Goal: Task Accomplishment & Management: Manage account settings

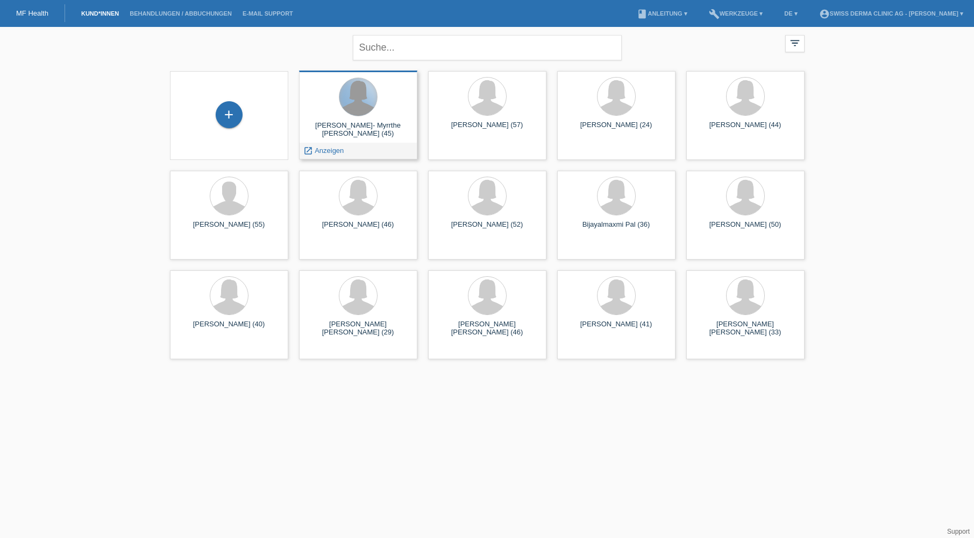
click at [365, 106] on div at bounding box center [359, 97] width 38 height 38
click at [342, 153] on span "Anzeigen" at bounding box center [329, 150] width 29 height 8
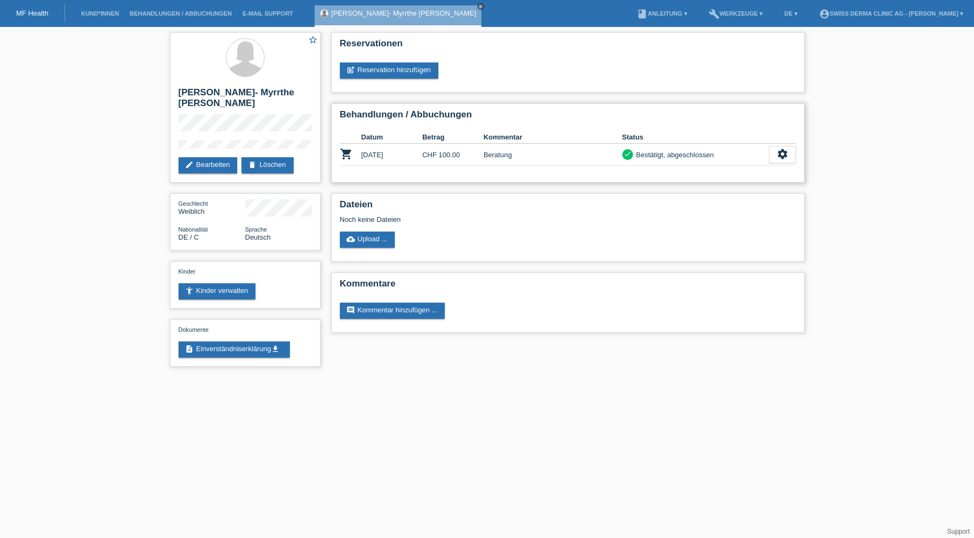
drag, startPoint x: 0, startPoint y: 0, endPoint x: 349, endPoint y: 151, distance: 380.3
click at [349, 150] on icon "shopping_cart" at bounding box center [346, 153] width 13 height 13
click at [415, 75] on link "post_add Reservation hinzufügen" at bounding box center [389, 70] width 99 height 16
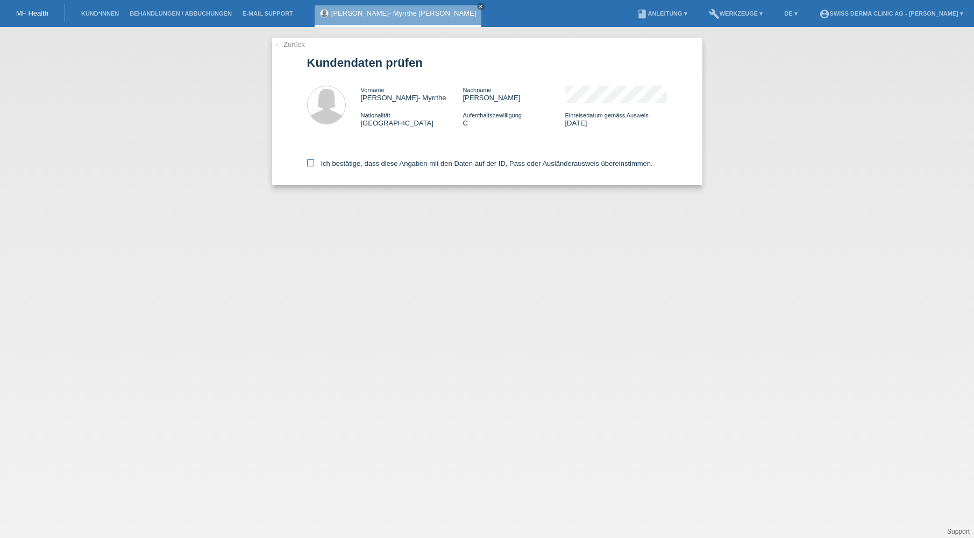
click at [309, 163] on icon at bounding box center [310, 162] width 7 height 7
click at [309, 163] on input "Ich bestätige, dass diese Angaben mit den Daten auf der ID, Pass oder Ausländer…" at bounding box center [310, 162] width 7 height 7
checkbox input "true"
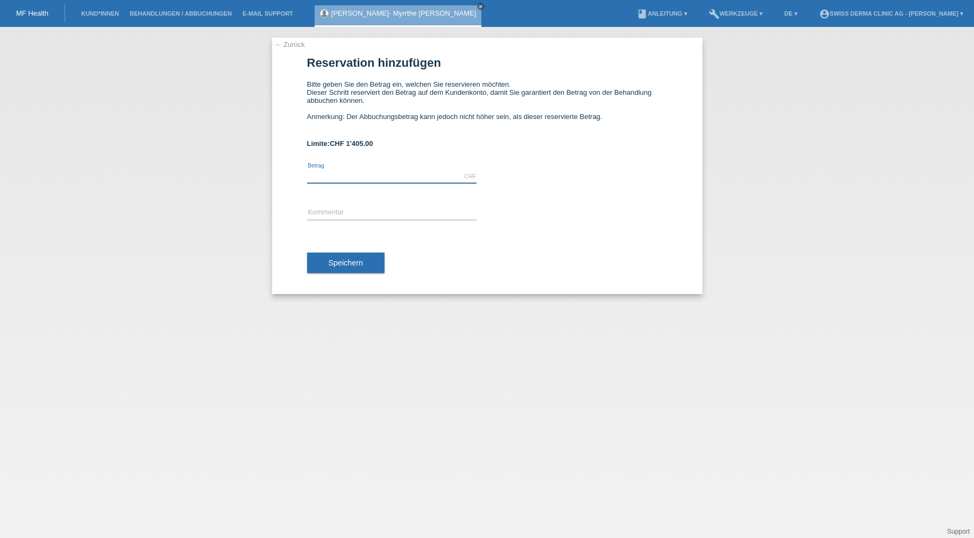
click at [375, 179] on input "text" at bounding box center [392, 176] width 170 height 13
type input "1250.00"
click at [381, 208] on div "error Kommentar" at bounding box center [392, 213] width 170 height 37
click at [369, 211] on input "text" at bounding box center [392, 212] width 170 height 13
type input "Laser"
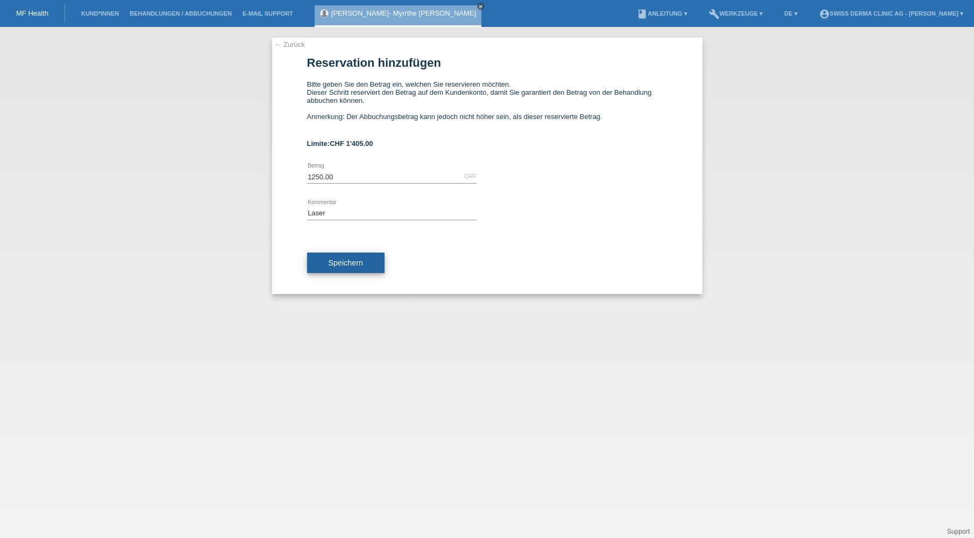
click at [352, 266] on span "Speichern" at bounding box center [346, 262] width 34 height 9
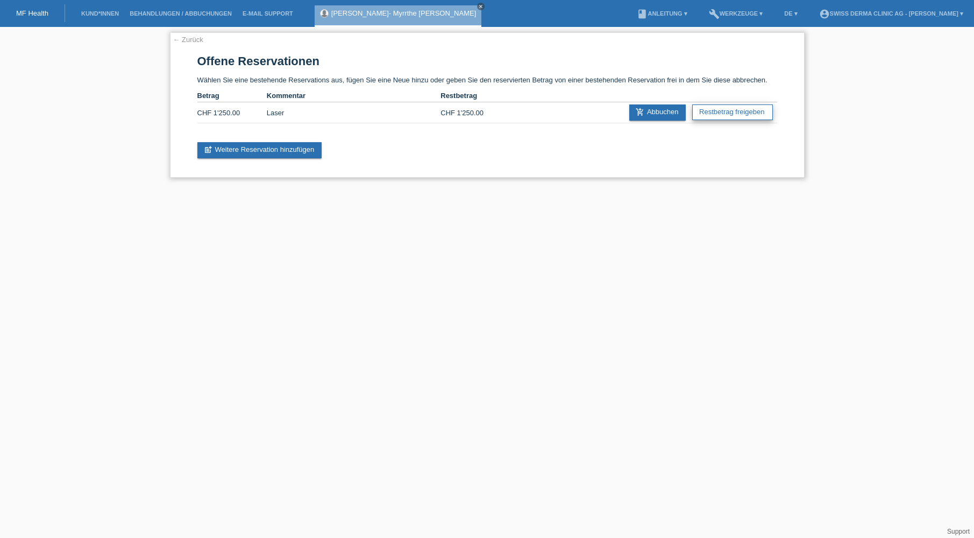
click at [754, 117] on link "Restbetrag freigeben" at bounding box center [733, 112] width 80 height 16
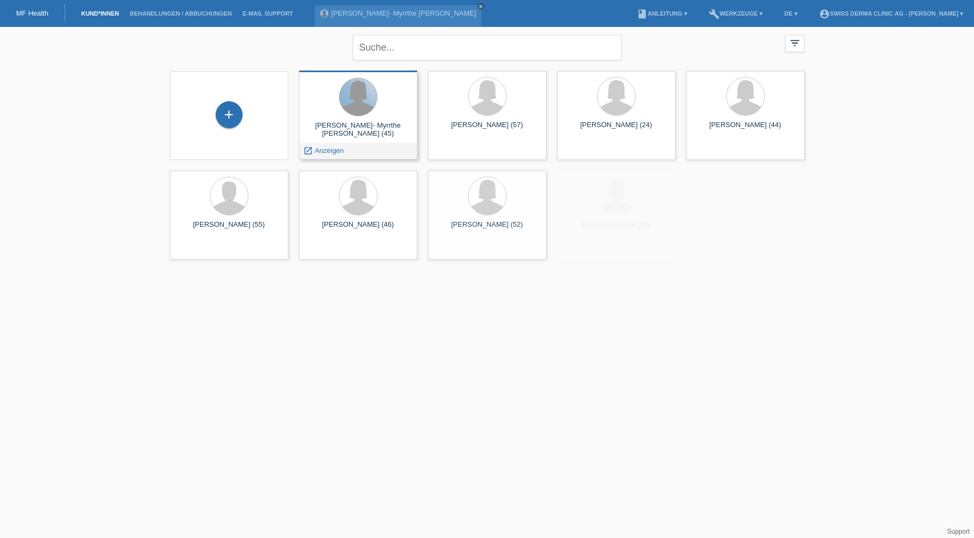
click at [361, 110] on div at bounding box center [359, 97] width 38 height 38
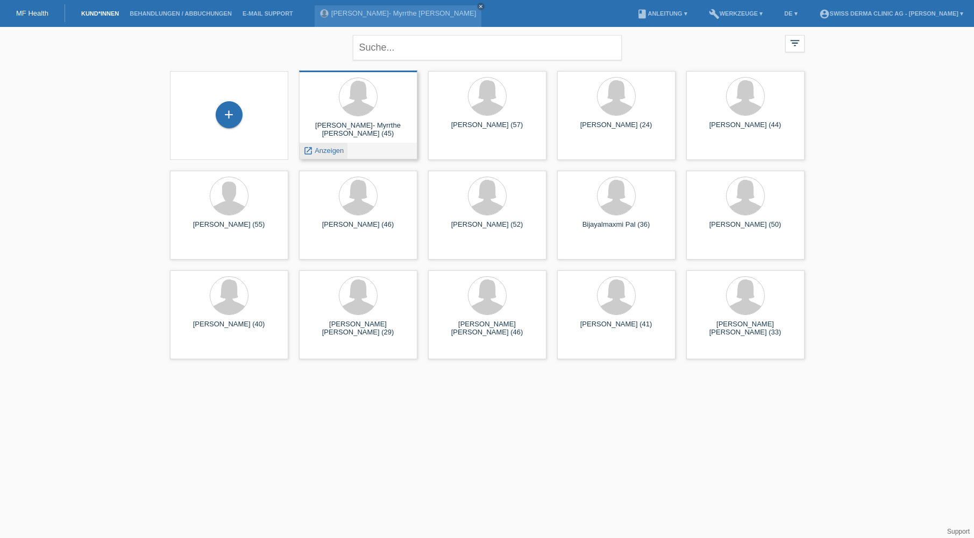
click at [330, 150] on span "Anzeigen" at bounding box center [329, 150] width 29 height 8
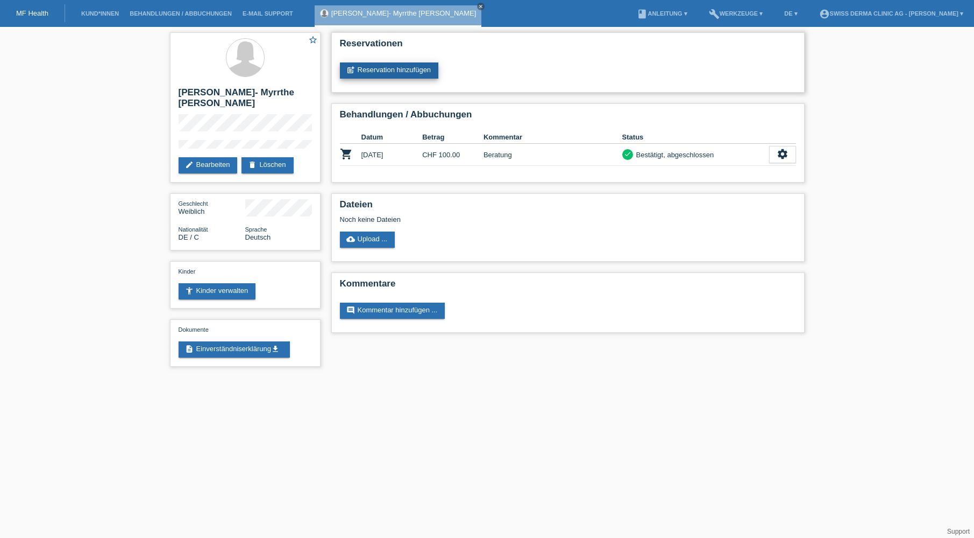
click at [406, 68] on link "post_add Reservation hinzufügen" at bounding box center [389, 70] width 99 height 16
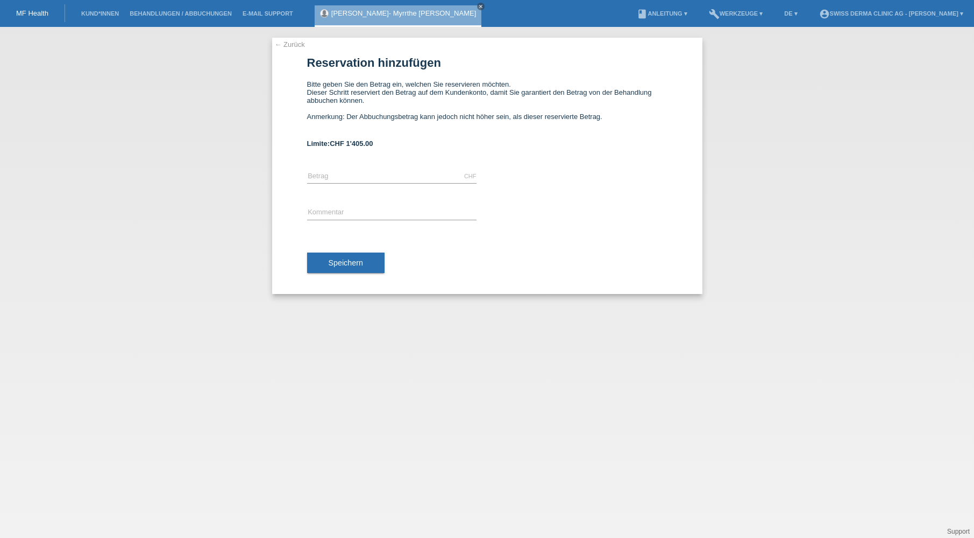
click at [368, 173] on div "CHF error [GEOGRAPHIC_DATA]" at bounding box center [392, 176] width 170 height 37
click at [354, 175] on input "text" at bounding box center [392, 176] width 170 height 13
type input "1250.00"
click at [347, 210] on input "text" at bounding box center [392, 212] width 170 height 13
type input "Laser"
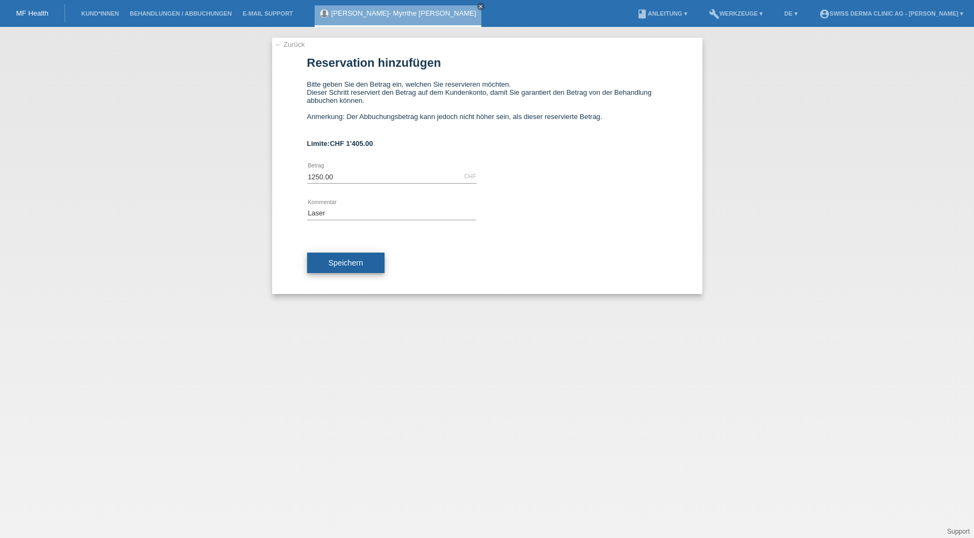
click at [347, 263] on span "Speichern" at bounding box center [346, 262] width 34 height 9
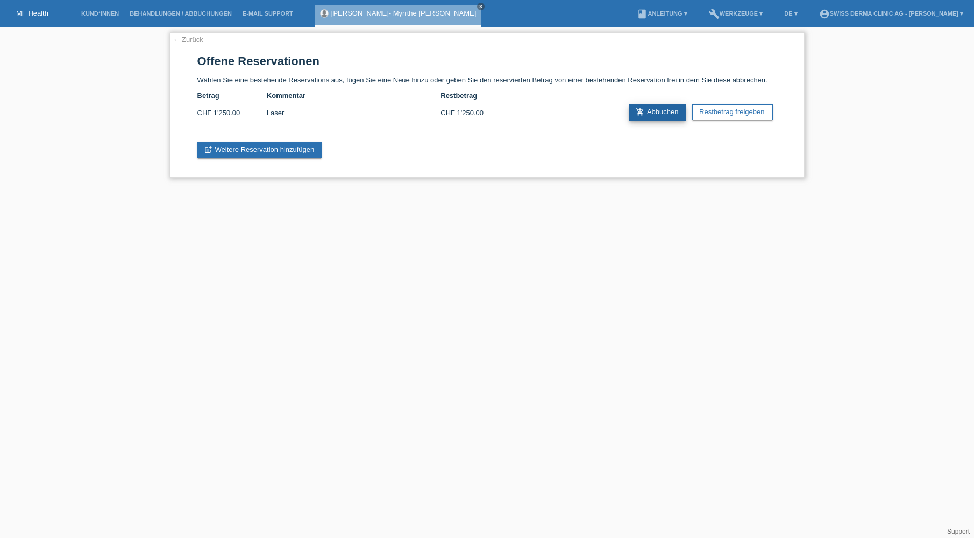
click at [658, 114] on link "add_shopping_cart Abbuchen" at bounding box center [658, 112] width 57 height 16
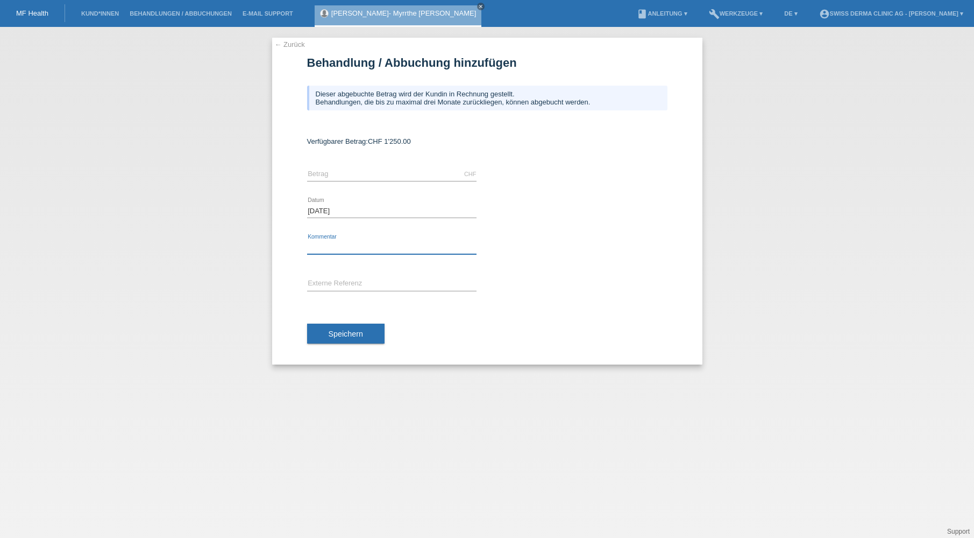
click at [337, 245] on input "text" at bounding box center [392, 247] width 170 height 13
type input "Laser"
click at [340, 177] on input "text" at bounding box center [392, 173] width 170 height 13
type input "1250.00"
click at [575, 227] on div "[DATE] error Datum" at bounding box center [487, 211] width 361 height 37
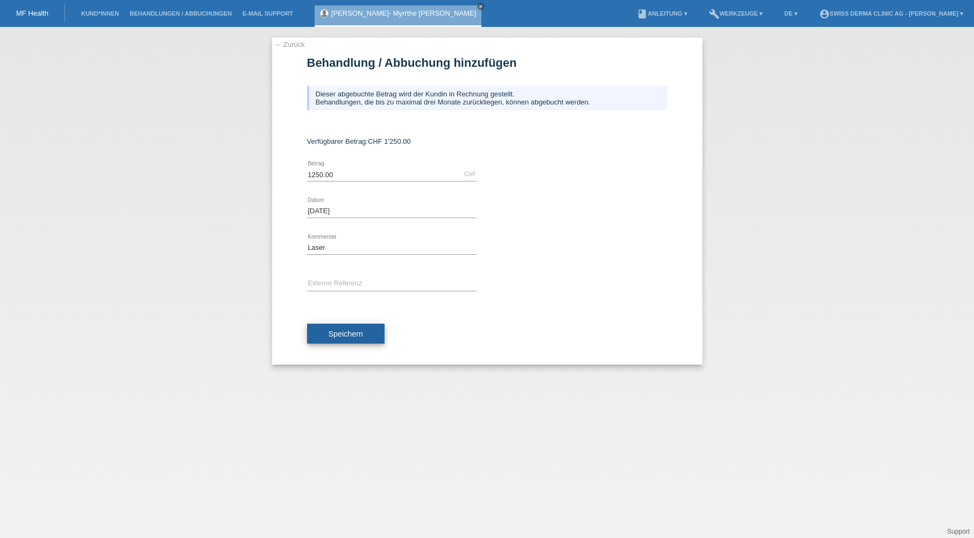
click at [370, 334] on button "Speichern" at bounding box center [345, 333] width 77 height 20
